Goal: Entertainment & Leisure: Consume media (video, audio)

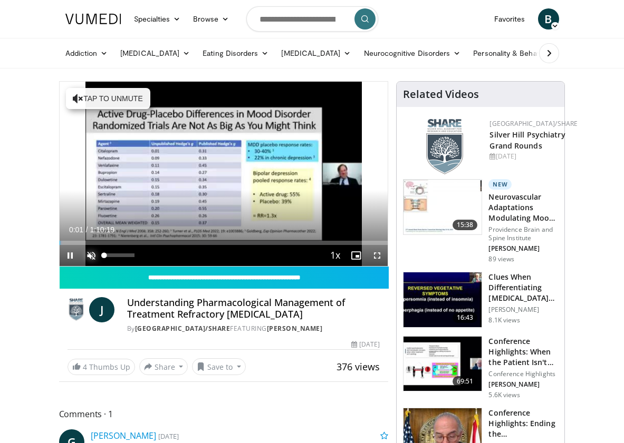
click at [88, 256] on span "Video Player" at bounding box center [91, 255] width 21 height 21
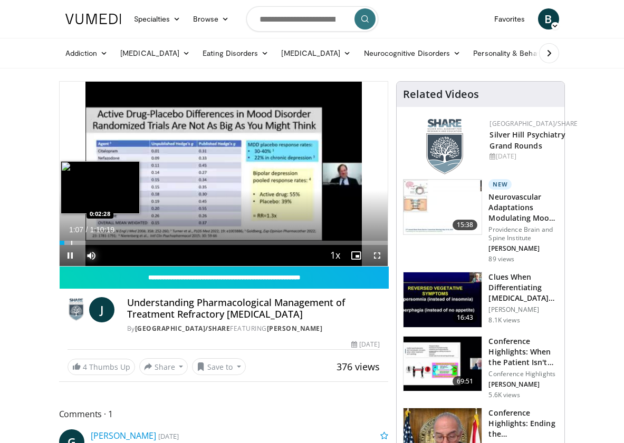
click at [71, 244] on div "Progress Bar" at bounding box center [71, 243] width 1 height 4
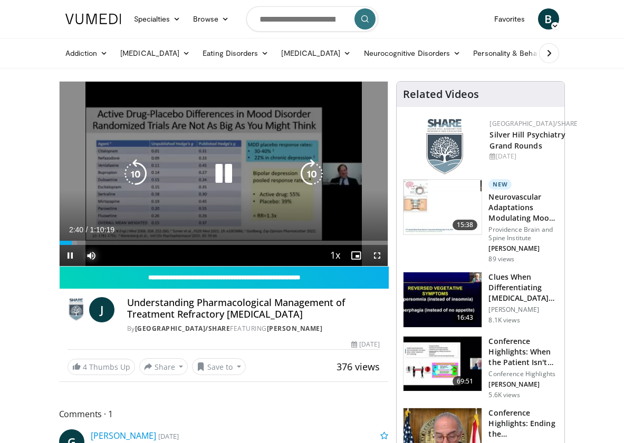
click at [80, 243] on div "Loaded : 5.44% 0:02:40 0:04:44" at bounding box center [224, 243] width 328 height 4
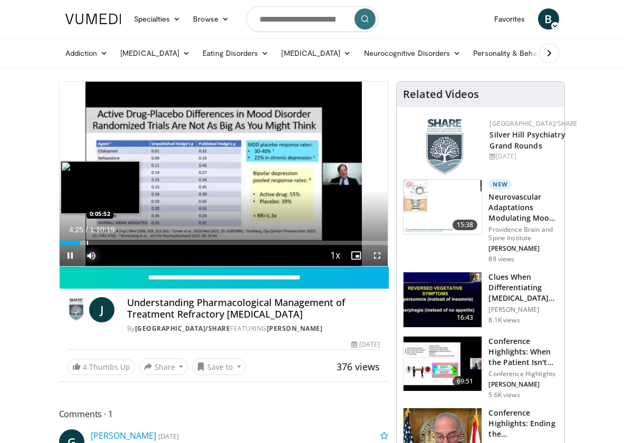
click at [87, 242] on div "Progress Bar" at bounding box center [87, 243] width 1 height 4
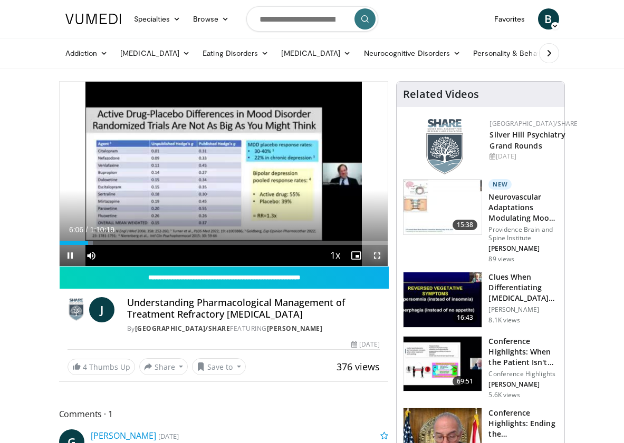
click at [374, 255] on span "Video Player" at bounding box center [376, 255] width 21 height 21
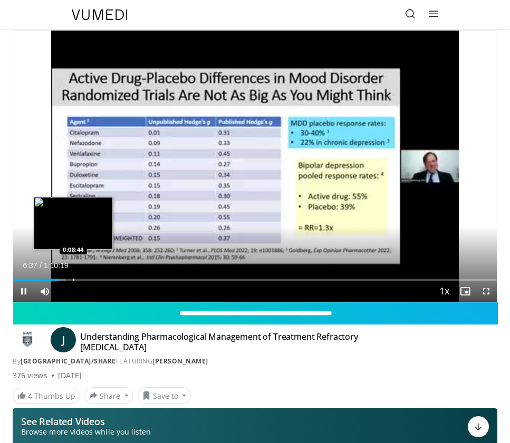
click at [73, 279] on div "Progress Bar" at bounding box center [73, 280] width 1 height 2
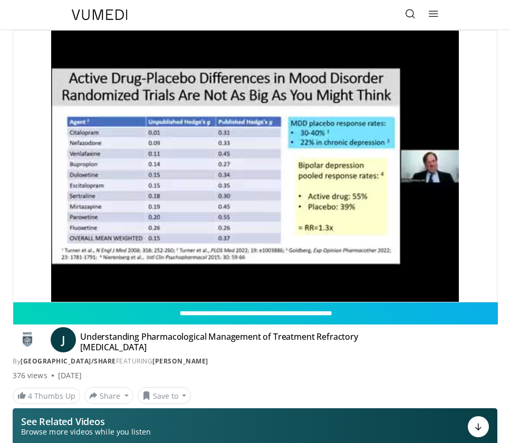
click at [79, 280] on div "10 seconds Tap to unmute" at bounding box center [254, 166] width 483 height 271
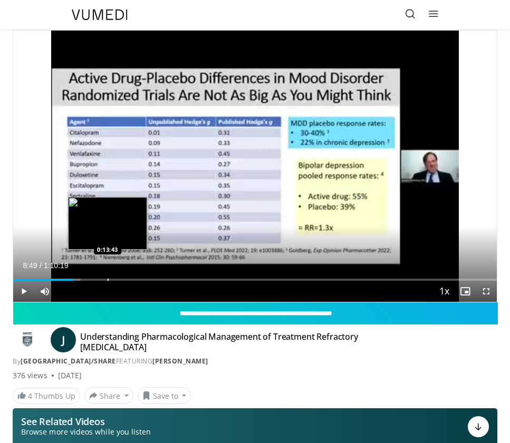
click at [108, 279] on div "Progress Bar" at bounding box center [108, 280] width 1 height 2
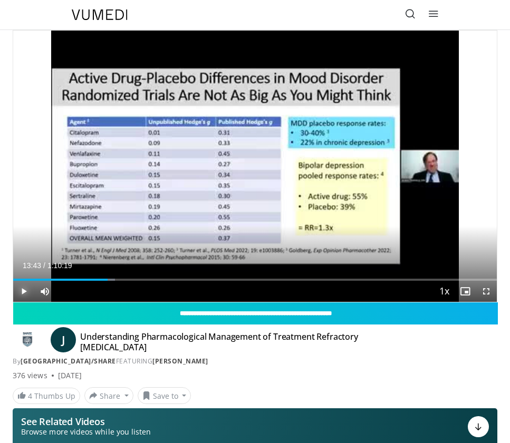
click at [22, 290] on span "Video Player" at bounding box center [23, 291] width 21 height 21
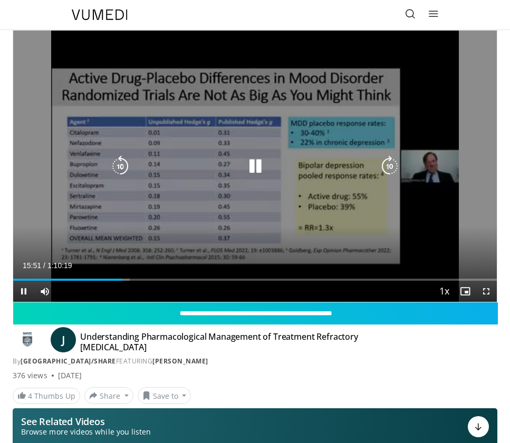
click at [121, 168] on icon "Video Player" at bounding box center [120, 166] width 21 height 21
click at [120, 167] on icon "Video Player" at bounding box center [120, 166] width 21 height 21
click at [120, 167] on div "10 seconds Tap to unmute" at bounding box center [254, 166] width 483 height 271
click at [120, 166] on icon "Video Player" at bounding box center [120, 166] width 21 height 21
click at [252, 166] on icon "Video Player" at bounding box center [255, 166] width 21 height 21
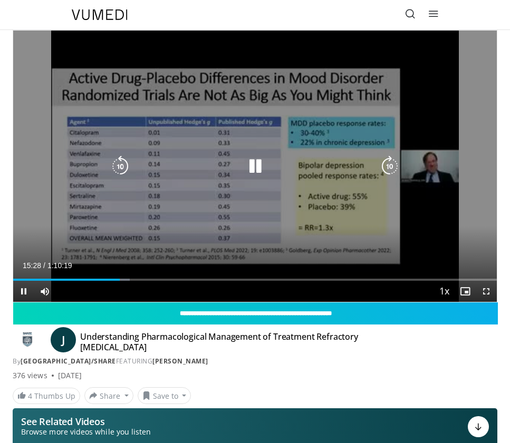
click at [121, 168] on icon "Video Player" at bounding box center [120, 166] width 21 height 21
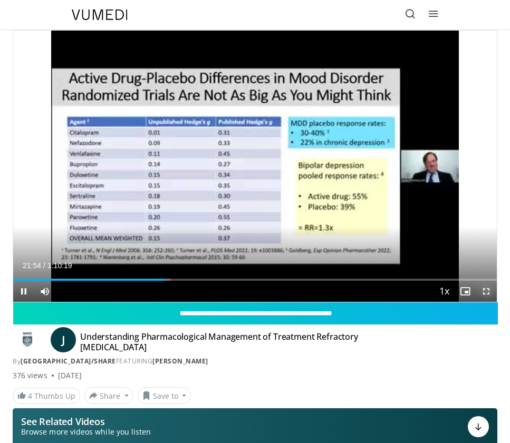
click at [484, 291] on span "Video Player" at bounding box center [485, 291] width 21 height 21
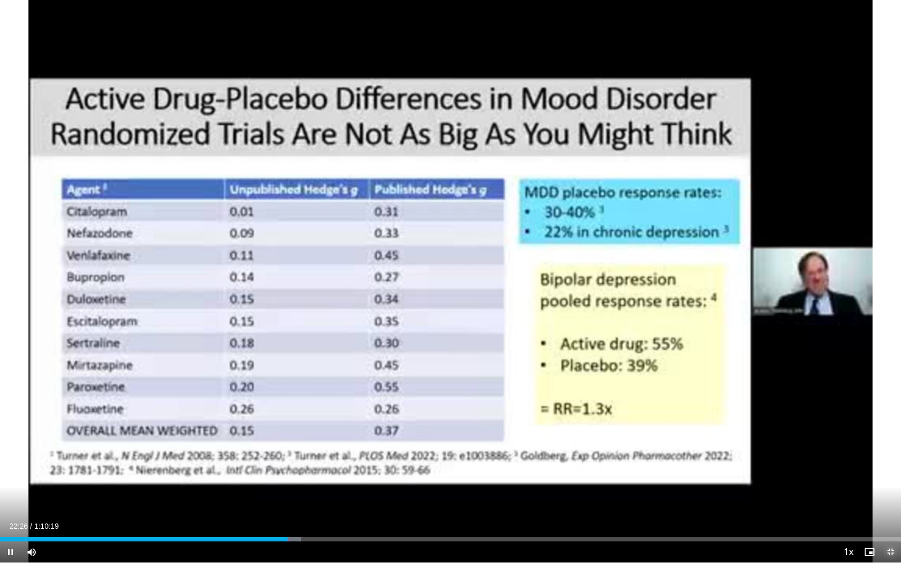
click at [623, 443] on span "Video Player" at bounding box center [890, 552] width 21 height 21
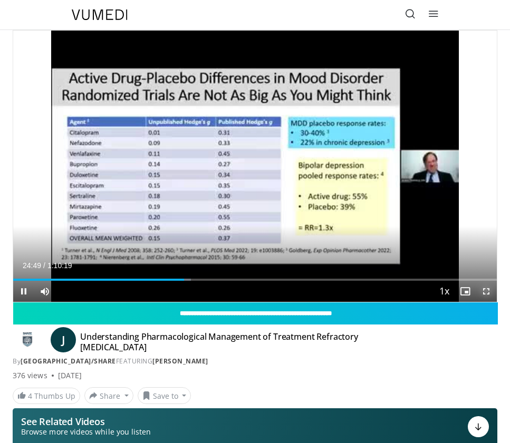
click at [483, 292] on span "Video Player" at bounding box center [485, 291] width 21 height 21
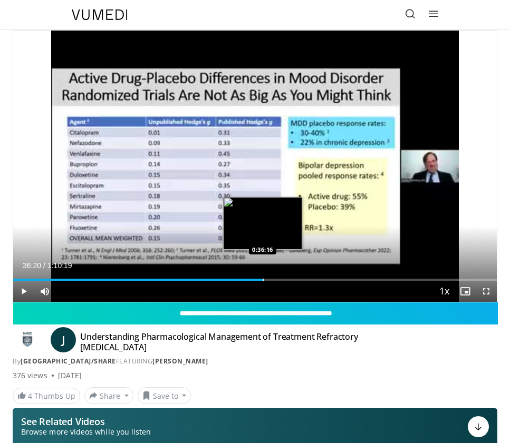
click at [263, 279] on div "Progress Bar" at bounding box center [263, 280] width 1 height 2
click at [270, 279] on div "Progress Bar" at bounding box center [270, 280] width 1 height 2
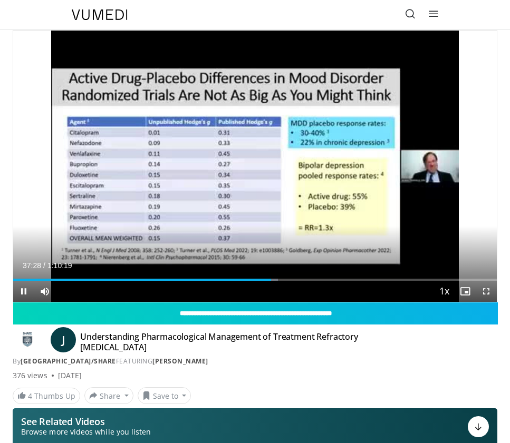
click at [265, 281] on div "Current Time 37:28 / Duration 1:10:19 Pause Skip Backward Skip Forward Mute 100…" at bounding box center [254, 291] width 483 height 21
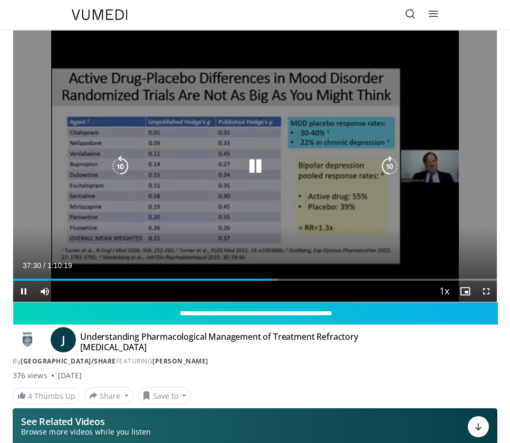
click at [122, 163] on icon "Video Player" at bounding box center [120, 166] width 21 height 21
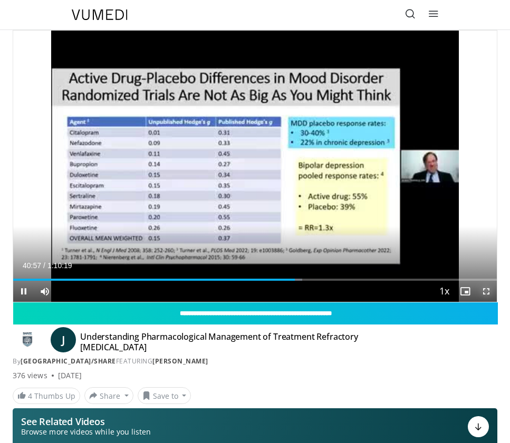
click at [487, 290] on span "Video Player" at bounding box center [485, 291] width 21 height 21
click at [482, 292] on span "Video Player" at bounding box center [485, 291] width 21 height 21
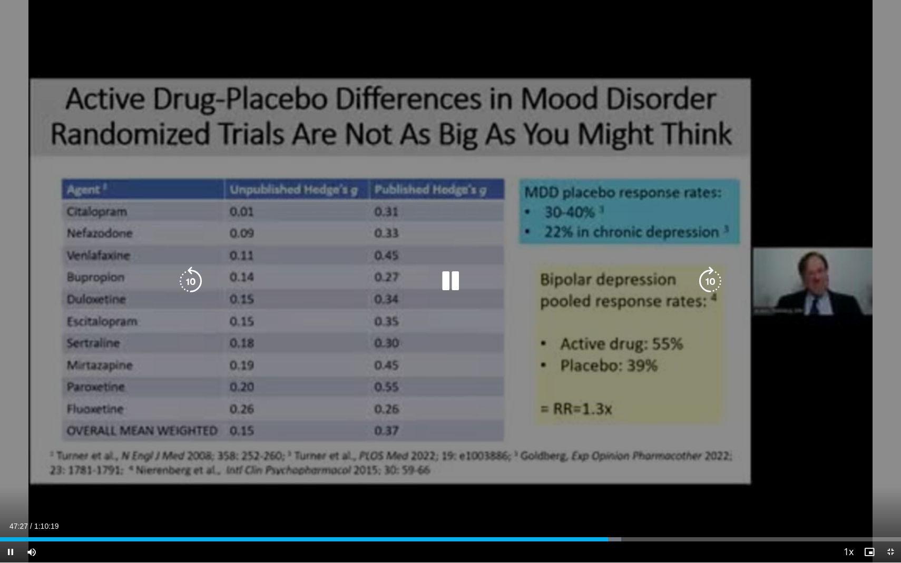
click at [427, 443] on div "10 seconds Tap to unmute" at bounding box center [450, 281] width 901 height 563
click at [376, 397] on div "10 seconds Tap to unmute" at bounding box center [450, 281] width 901 height 563
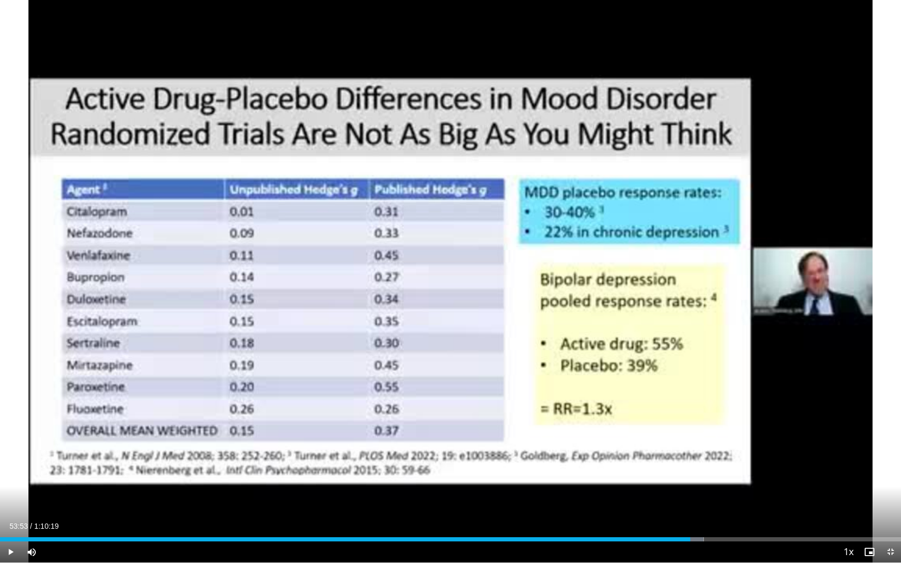
click at [376, 397] on div "10 seconds Tap to unmute" at bounding box center [450, 281] width 901 height 563
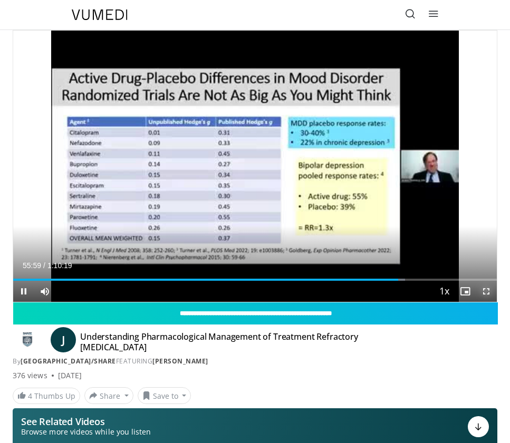
click at [487, 293] on span "Video Player" at bounding box center [485, 291] width 21 height 21
click at [485, 291] on span "Video Player" at bounding box center [485, 291] width 21 height 21
click at [487, 292] on span "Video Player" at bounding box center [485, 291] width 21 height 21
click at [487, 293] on span "Video Player" at bounding box center [485, 291] width 21 height 21
click at [485, 292] on span "Video Player" at bounding box center [485, 291] width 21 height 21
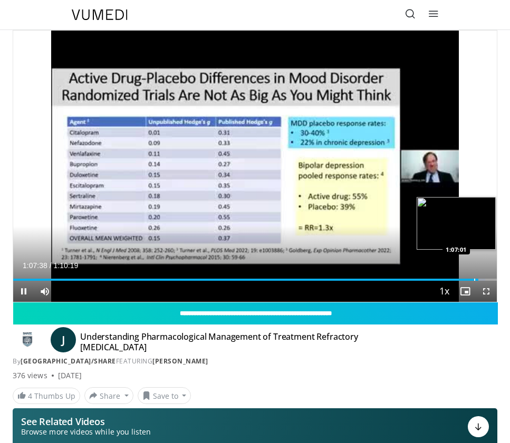
click at [474, 277] on div "Loaded : 97.65% 1:07:38 1:07:01" at bounding box center [254, 276] width 483 height 10
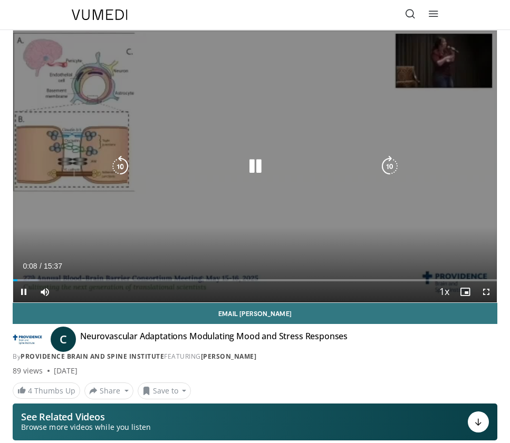
click at [253, 169] on icon "Video Player" at bounding box center [255, 166] width 21 height 21
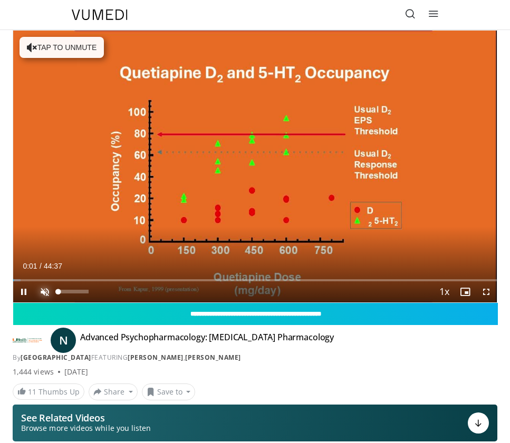
click at [43, 287] on span "Video Player" at bounding box center [44, 291] width 21 height 21
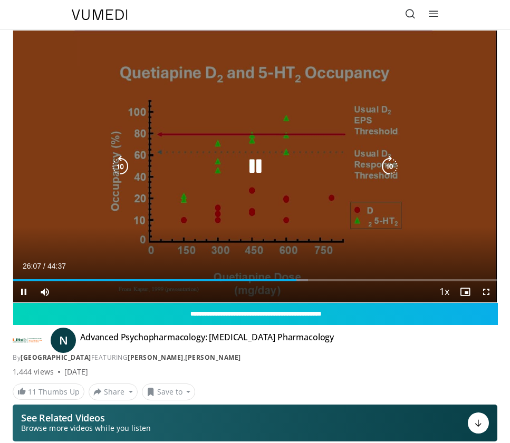
click at [124, 168] on icon "Video Player" at bounding box center [120, 166] width 21 height 21
click at [123, 167] on icon "Video Player" at bounding box center [120, 166] width 21 height 21
click at [252, 164] on icon "Video Player" at bounding box center [255, 166] width 21 height 21
click at [253, 168] on icon "Video Player" at bounding box center [255, 166] width 21 height 21
click at [258, 167] on icon "Video Player" at bounding box center [255, 166] width 21 height 21
